Goal: Purchase product/service

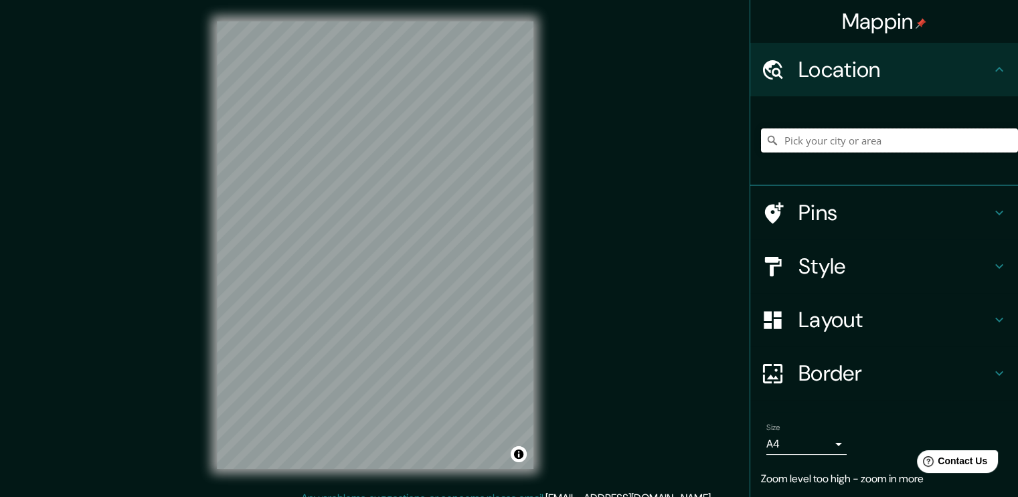
click at [859, 143] on input "Pick your city or area" at bounding box center [889, 141] width 257 height 24
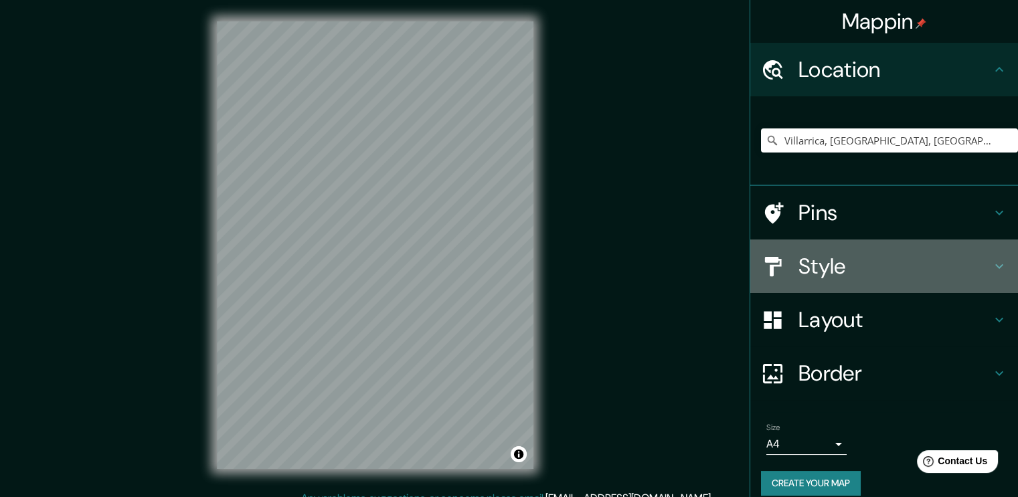
click at [872, 264] on h4 "Style" at bounding box center [895, 266] width 193 height 27
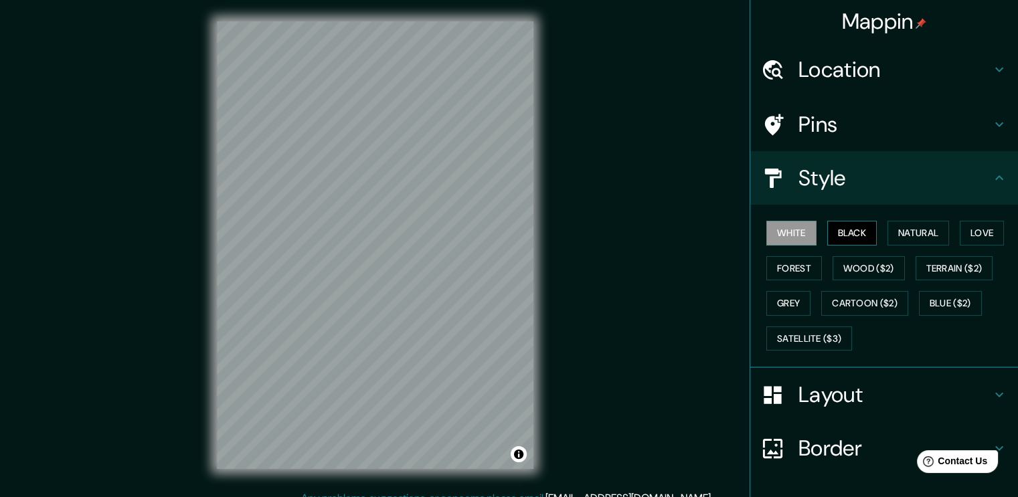
click at [852, 235] on button "Black" at bounding box center [853, 233] width 50 height 25
click at [901, 237] on button "Natural" at bounding box center [919, 233] width 62 height 25
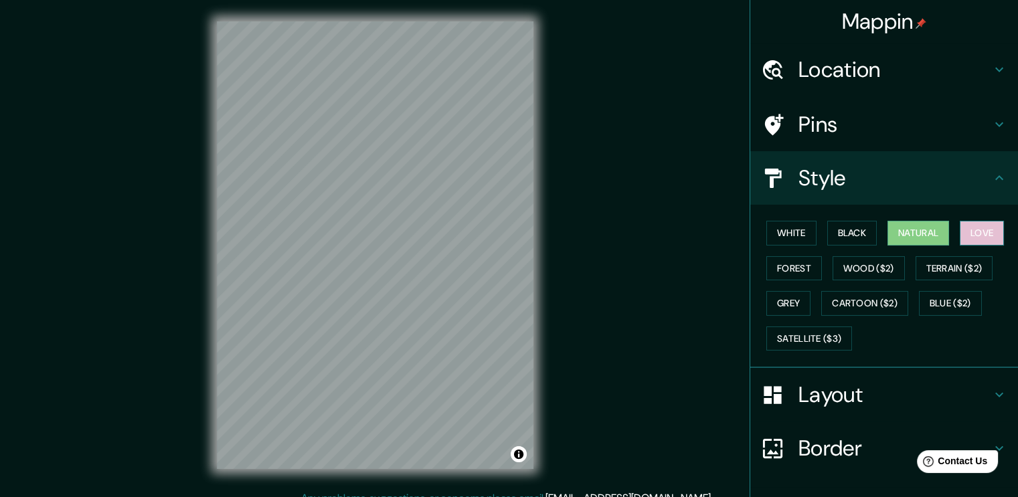
click at [966, 226] on button "Love" at bounding box center [982, 233] width 44 height 25
click at [945, 299] on button "Blue ($2)" at bounding box center [950, 303] width 63 height 25
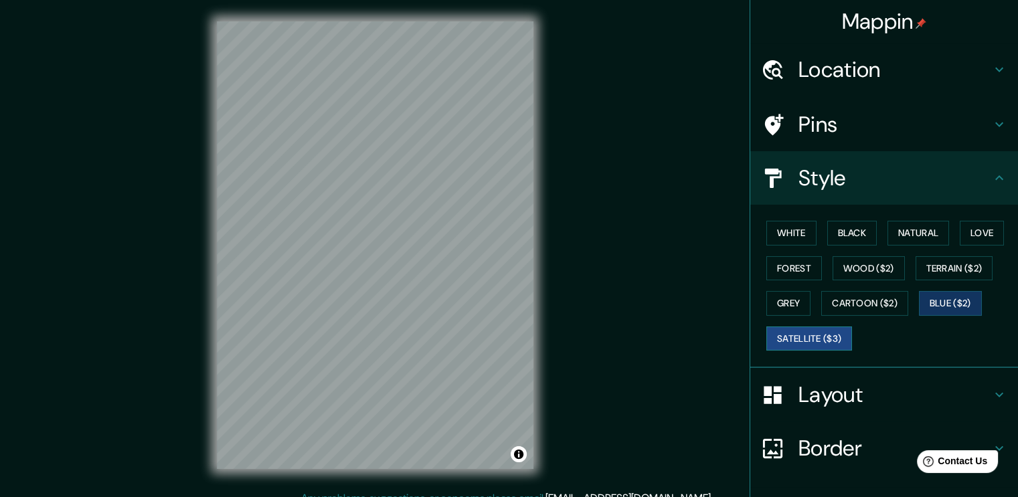
click at [797, 336] on button "Satellite ($3)" at bounding box center [810, 339] width 86 height 25
click at [972, 64] on h4 "Location" at bounding box center [895, 69] width 193 height 27
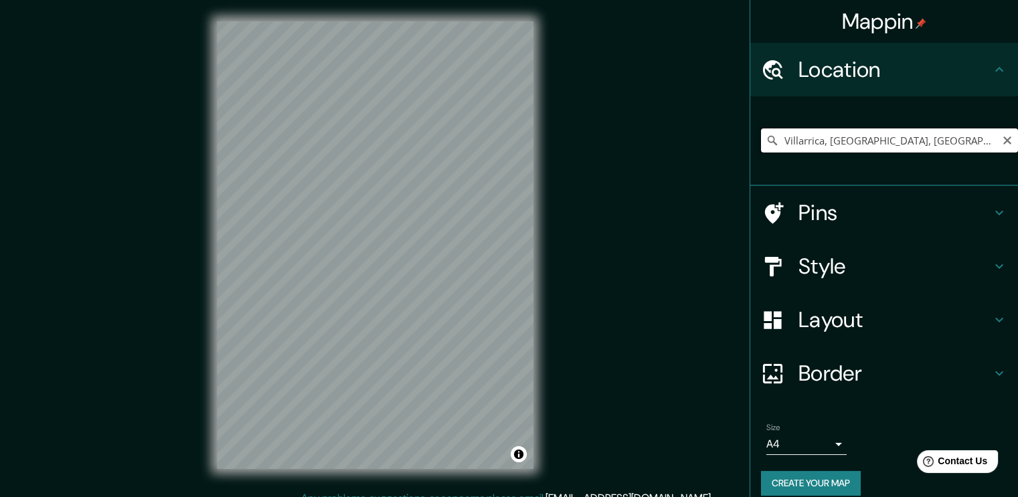
click at [913, 139] on input "Villarrica, [GEOGRAPHIC_DATA], [GEOGRAPHIC_DATA]" at bounding box center [889, 141] width 257 height 24
click at [916, 142] on input "Villarrica, [GEOGRAPHIC_DATA], [GEOGRAPHIC_DATA]" at bounding box center [889, 141] width 257 height 24
click at [918, 139] on input "Villarrica, [GEOGRAPHIC_DATA], [GEOGRAPHIC_DATA]" at bounding box center [889, 141] width 257 height 24
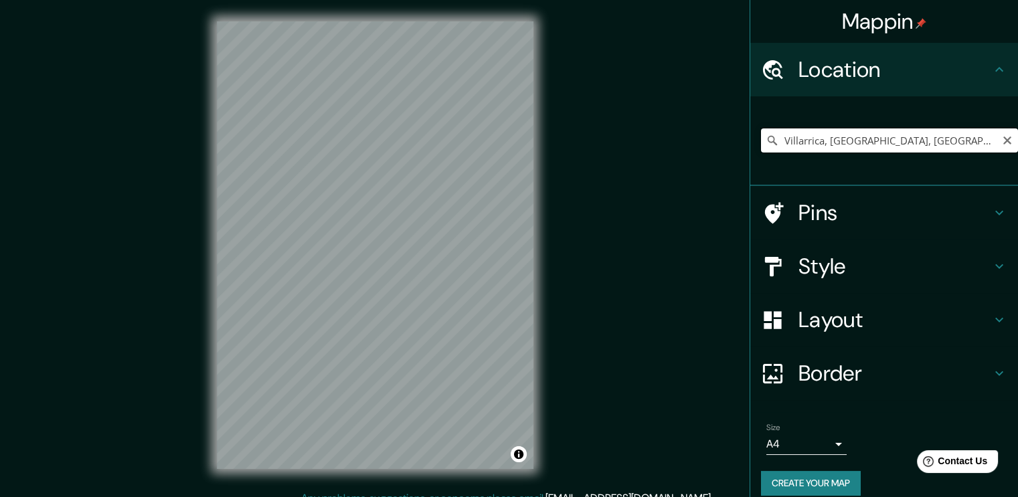
click at [918, 139] on input "Villarrica, [GEOGRAPHIC_DATA], [GEOGRAPHIC_DATA]" at bounding box center [889, 141] width 257 height 24
click at [846, 144] on input "Ibagué, [GEOGRAPHIC_DATA], [GEOGRAPHIC_DATA]" at bounding box center [889, 141] width 257 height 24
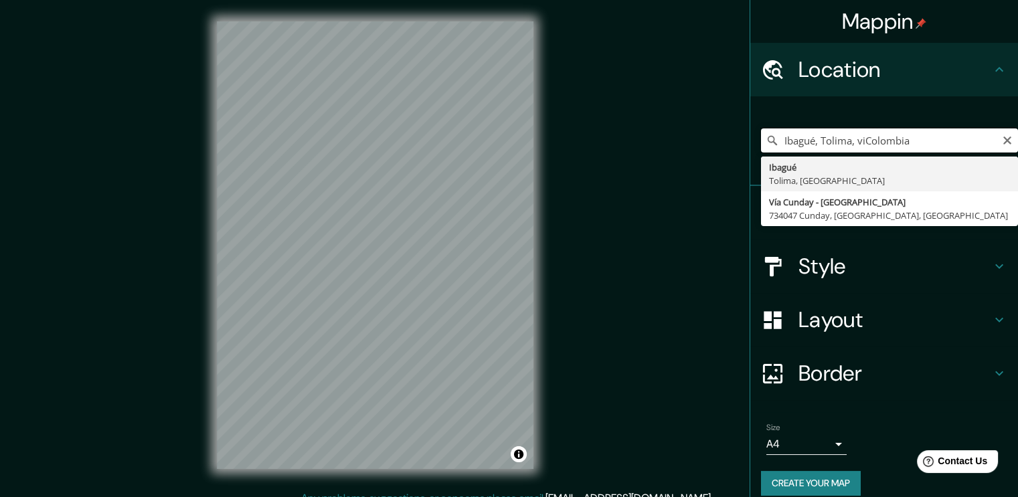
click at [852, 143] on input "Ibagué, Tolima, viColombia" at bounding box center [889, 141] width 257 height 24
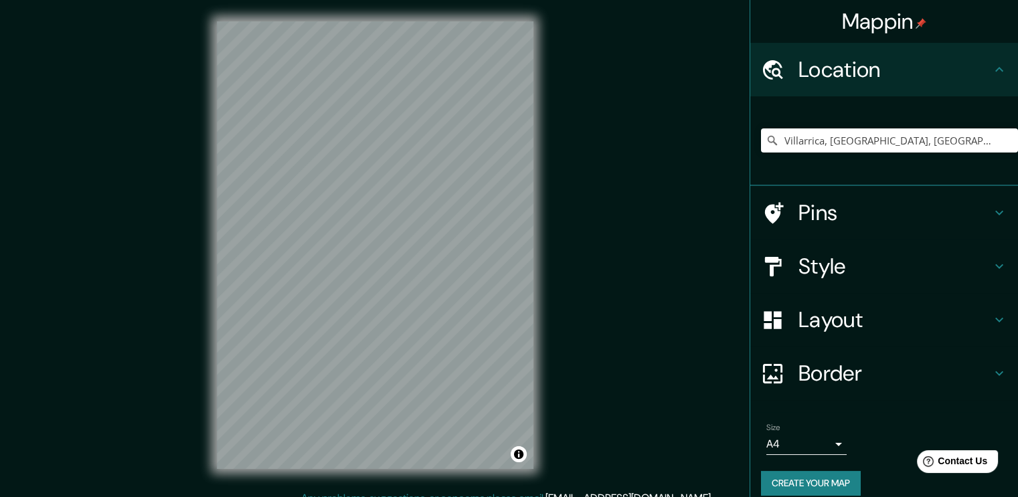
click at [534, 278] on div "© Mapbox © OpenStreetMap Improve this map © Maxar" at bounding box center [376, 245] width 360 height 491
click at [568, 207] on div "Mappin Location [GEOGRAPHIC_DATA], [GEOGRAPHIC_DATA], [GEOGRAPHIC_DATA] Pins St…" at bounding box center [509, 256] width 1018 height 512
click at [927, 147] on input "Villarrica, [GEOGRAPHIC_DATA], [GEOGRAPHIC_DATA]" at bounding box center [889, 141] width 257 height 24
click at [943, 129] on input "Villarrica, [GEOGRAPHIC_DATA], [GEOGRAPHIC_DATA]" at bounding box center [889, 141] width 257 height 24
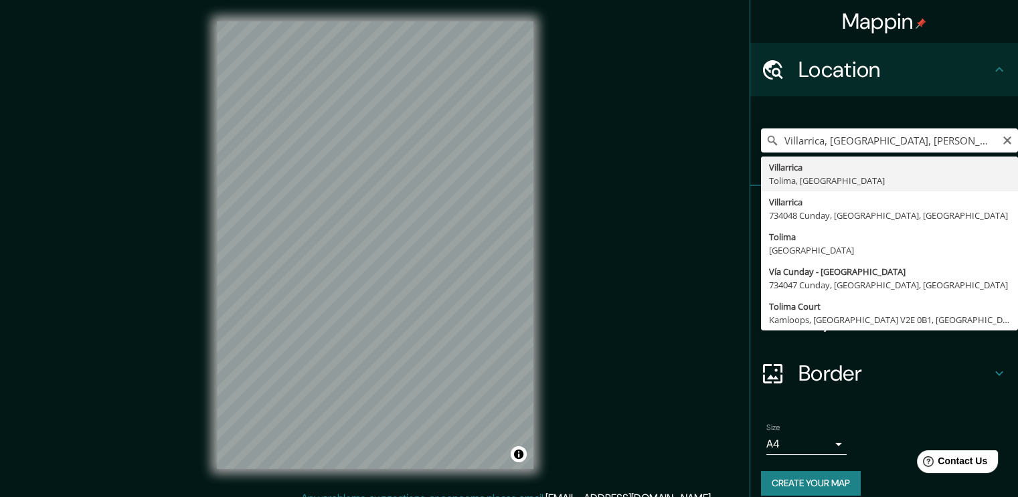
type input "Villarrica, [GEOGRAPHIC_DATA], [GEOGRAPHIC_DATA]"
